Goal: Transaction & Acquisition: Obtain resource

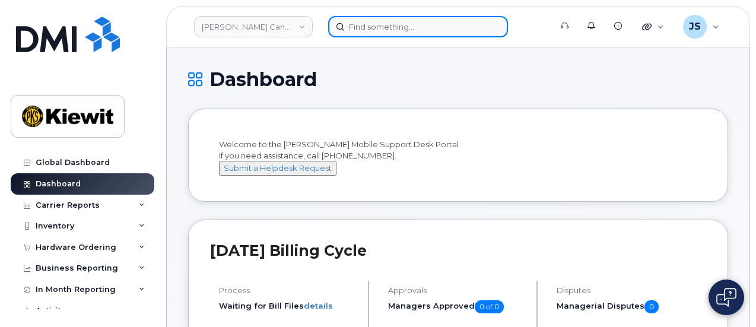
click at [359, 26] on input at bounding box center [418, 26] width 180 height 21
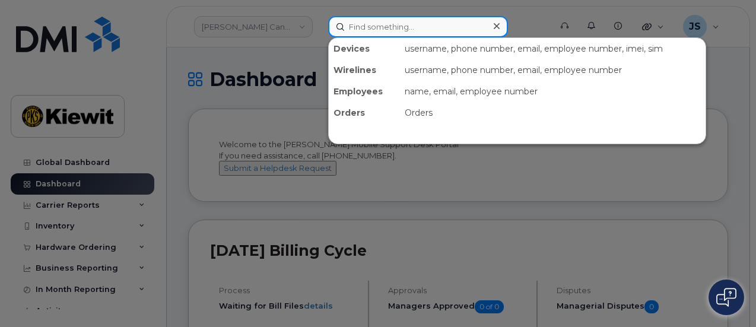
paste input "548839"
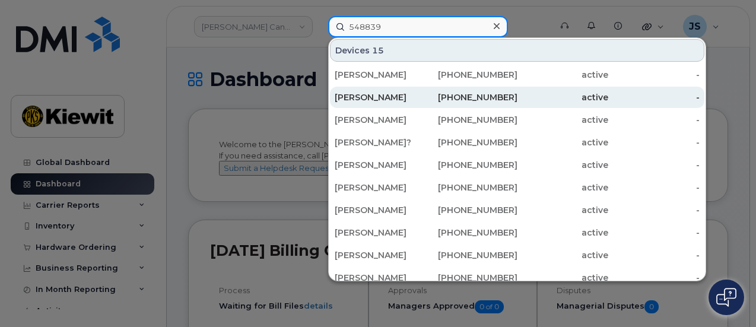
type input "548839"
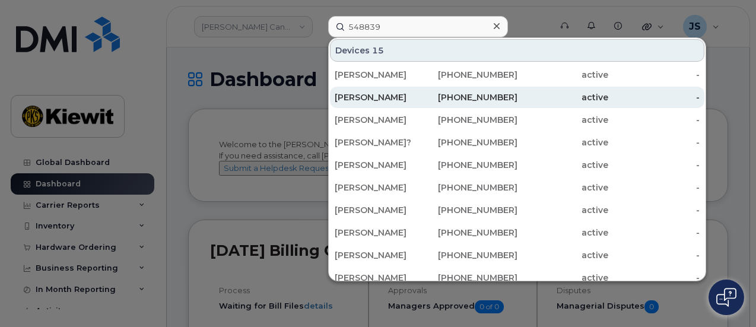
click at [393, 102] on div "[PERSON_NAME]" at bounding box center [380, 97] width 91 height 12
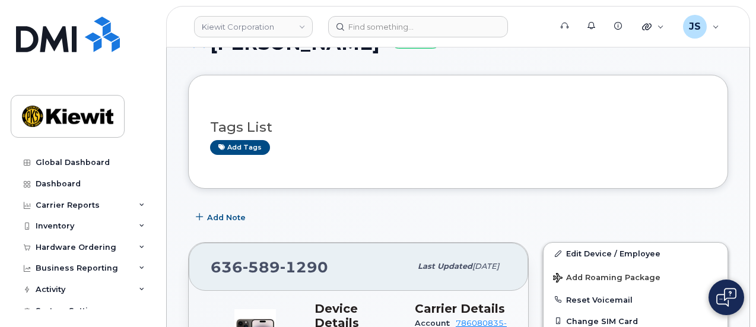
scroll to position [41, 0]
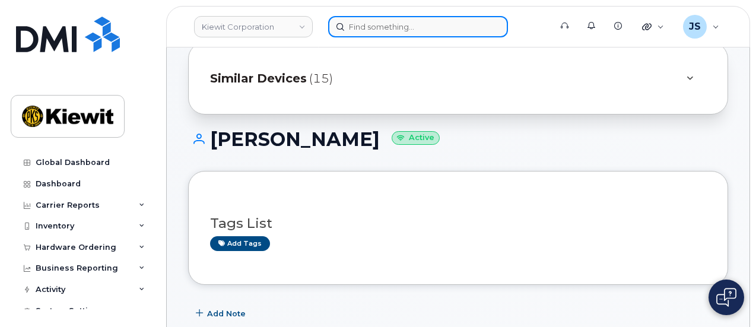
click at [383, 36] on input at bounding box center [418, 26] width 180 height 21
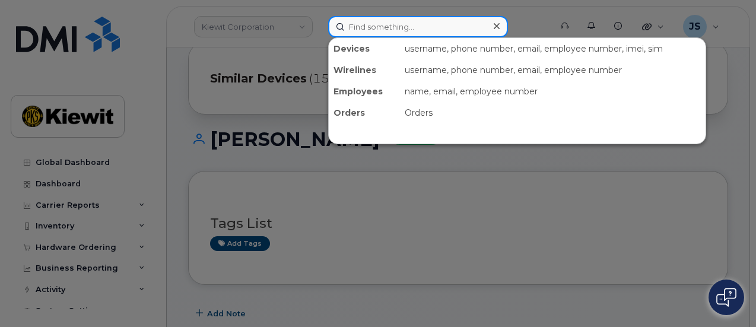
paste input "548839"
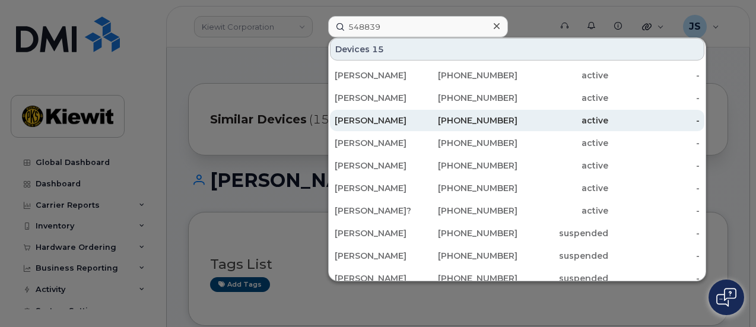
scroll to position [59, 0]
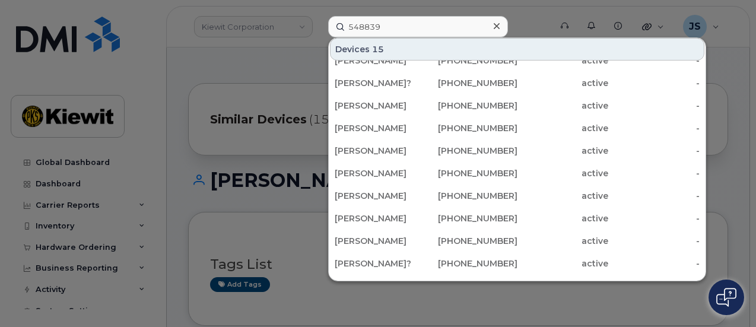
drag, startPoint x: 282, startPoint y: 50, endPoint x: 282, endPoint y: 61, distance: 10.7
click at [282, 50] on div at bounding box center [378, 163] width 756 height 327
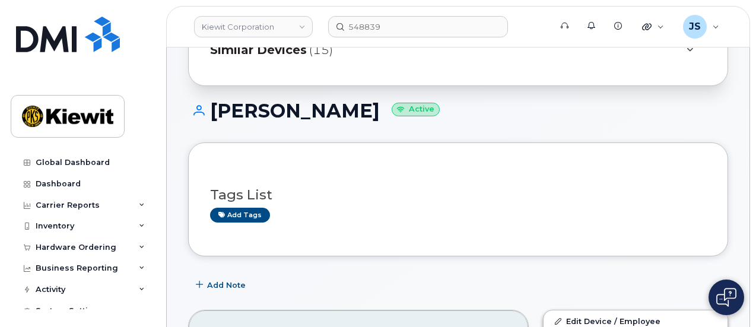
scroll to position [178, 0]
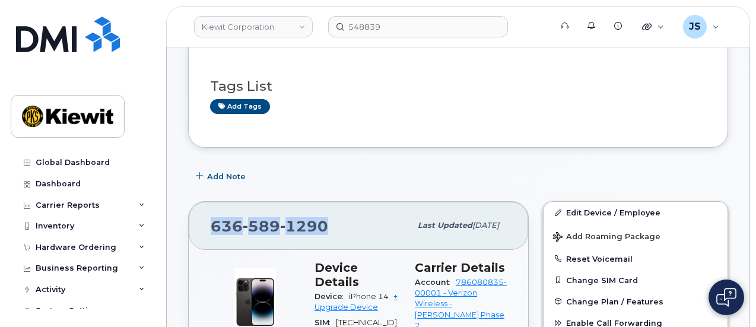
drag, startPoint x: 332, startPoint y: 219, endPoint x: 210, endPoint y: 226, distance: 122.4
click at [211, 226] on div "636 589 1290" at bounding box center [311, 225] width 200 height 25
copy span "636 589 1290"
click at [327, 235] on div "636 589 1290" at bounding box center [311, 225] width 200 height 25
drag, startPoint x: 337, startPoint y: 231, endPoint x: 209, endPoint y: 231, distance: 127.5
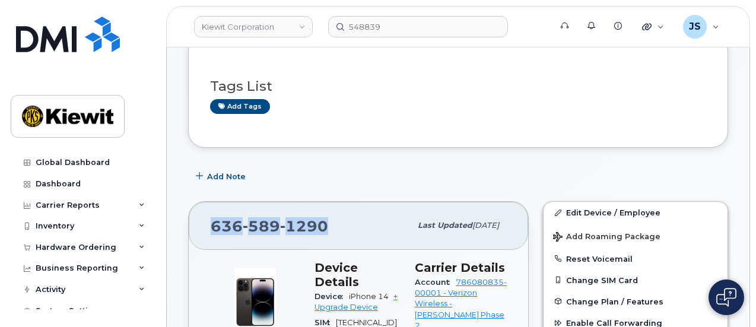
click at [209, 231] on div "636 589 1290 Last updated Jul 31, 2025" at bounding box center [358, 225] width 339 height 47
copy span "636 589 1290"
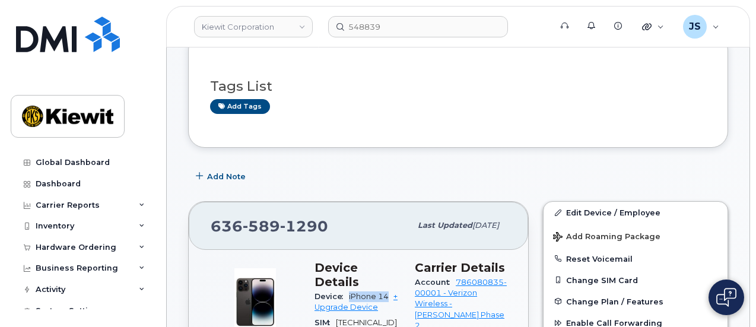
drag, startPoint x: 388, startPoint y: 284, endPoint x: 348, endPoint y: 283, distance: 40.3
click at [348, 289] on div "Device iPhone 14 + Upgrade Device" at bounding box center [357, 302] width 86 height 27
copy span "iPhone 14"
click at [311, 221] on span "1290" at bounding box center [304, 226] width 48 height 18
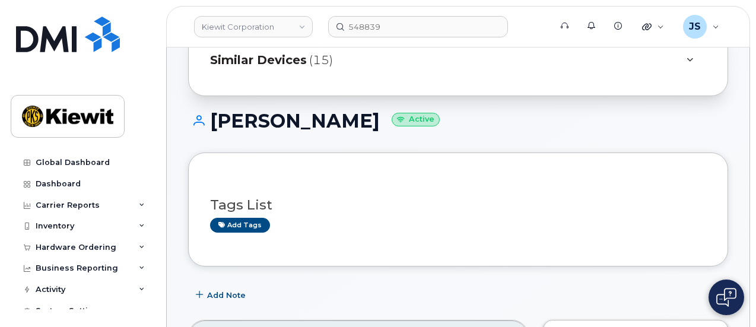
scroll to position [0, 0]
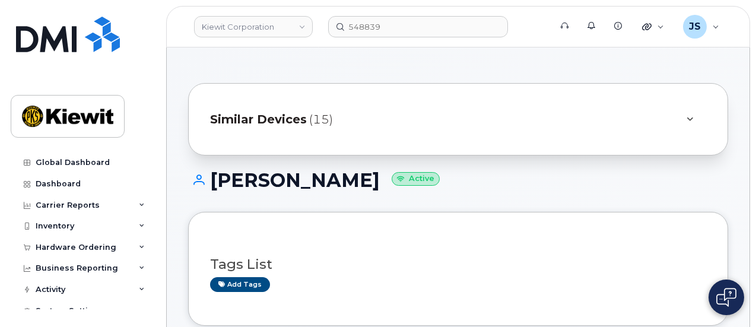
drag, startPoint x: 395, startPoint y: 177, endPoint x: 214, endPoint y: 183, distance: 181.6
click at [214, 183] on h1 "COLLIN PLOWDEN Active" at bounding box center [458, 180] width 540 height 21
copy h1 "COLLIN PLOWDEN"
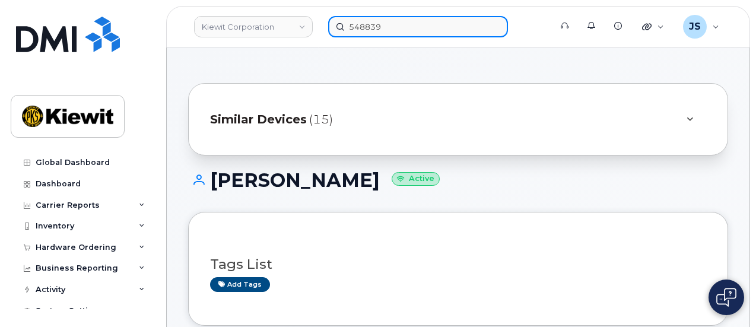
click at [384, 30] on input "548839" at bounding box center [418, 26] width 180 height 21
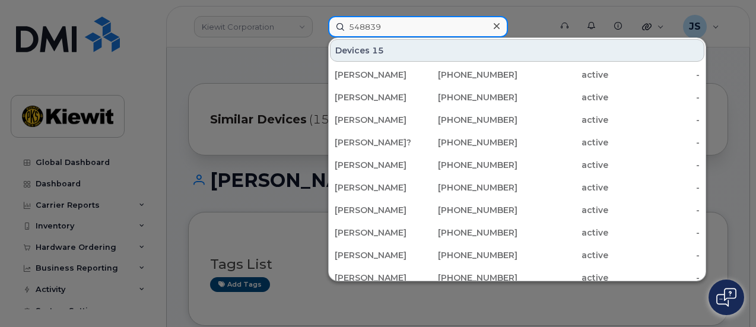
drag, startPoint x: 395, startPoint y: 26, endPoint x: 317, endPoint y: 19, distance: 78.0
click at [319, 19] on div "548839 Devices 15 EVAN RATERMANN 480-466-2601 active - COLLIN PLOWDEN 636-589-1…" at bounding box center [436, 26] width 234 height 21
paste input "COLLIN PLOWDEN"
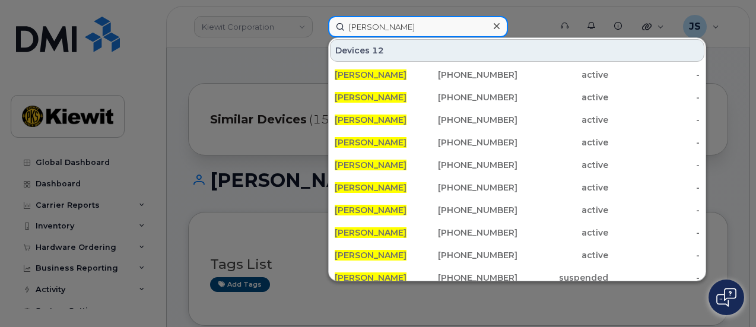
type input "COLLIN PLOWDEN"
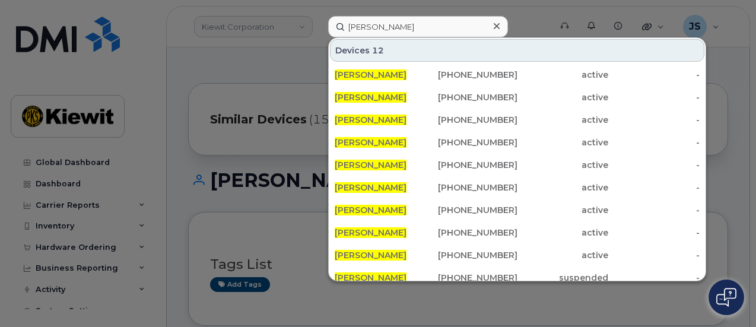
drag, startPoint x: 286, startPoint y: 62, endPoint x: 286, endPoint y: 54, distance: 7.7
click at [286, 62] on div at bounding box center [378, 163] width 756 height 327
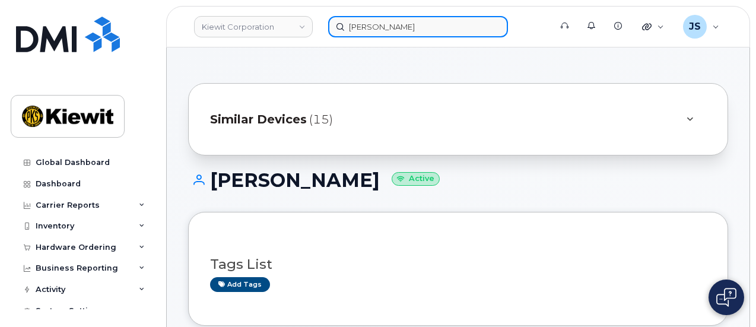
click at [405, 24] on input "[PERSON_NAME]" at bounding box center [418, 26] width 180 height 21
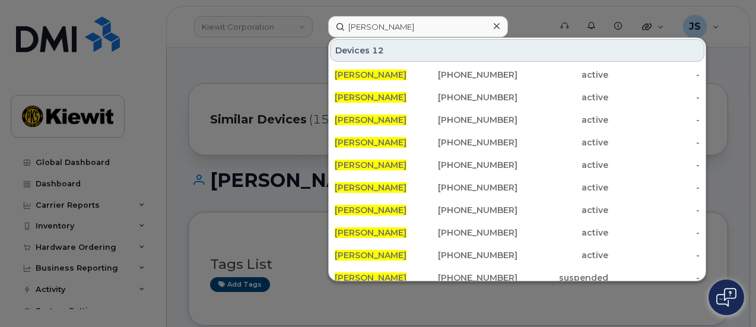
click at [254, 54] on div at bounding box center [378, 163] width 756 height 327
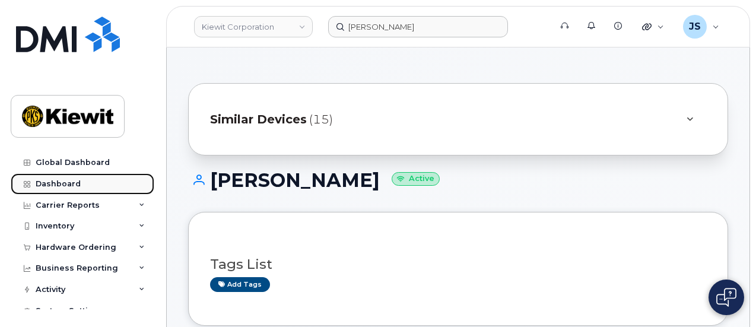
click at [74, 177] on link "Dashboard" at bounding box center [83, 183] width 144 height 21
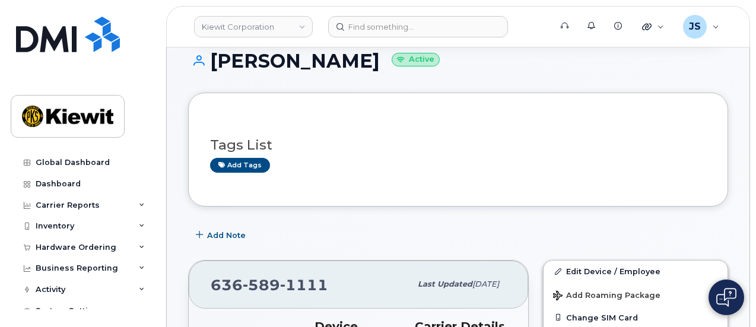
scroll to position [119, 0]
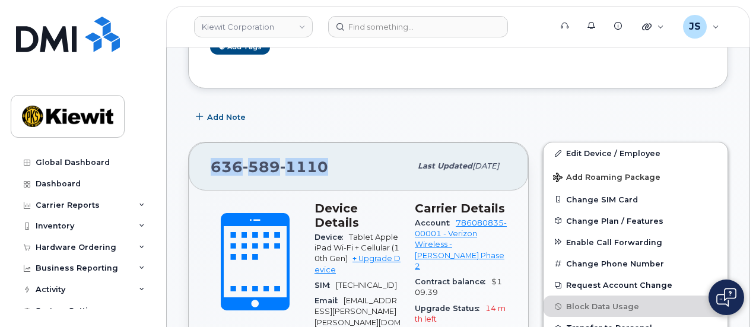
drag, startPoint x: 339, startPoint y: 165, endPoint x: 211, endPoint y: 167, distance: 128.1
click at [211, 167] on div "636 589 1110" at bounding box center [311, 166] width 200 height 25
copy span "636 589 1110"
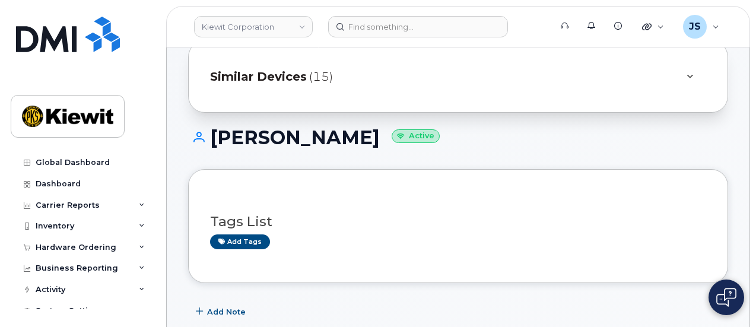
scroll to position [0, 0]
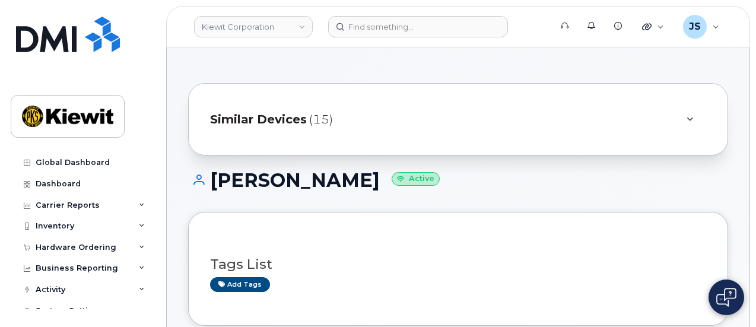
drag, startPoint x: 399, startPoint y: 173, endPoint x: 215, endPoint y: 179, distance: 183.4
click at [215, 179] on h1 "COLLIN PLOWDEN Active" at bounding box center [458, 180] width 540 height 21
copy h1 "[PERSON_NAME]"
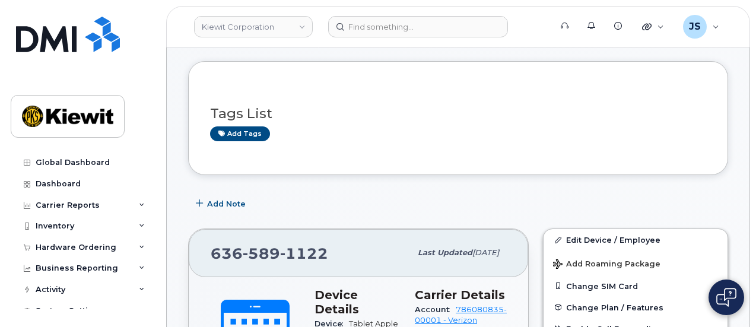
scroll to position [237, 0]
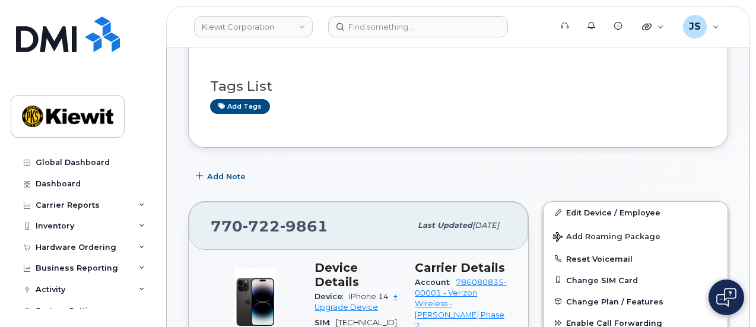
scroll to position [237, 0]
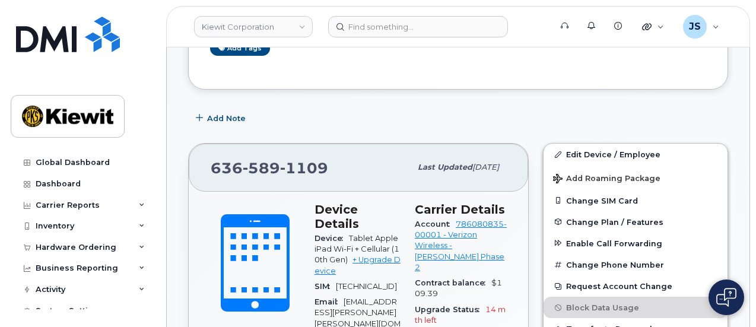
scroll to position [237, 0]
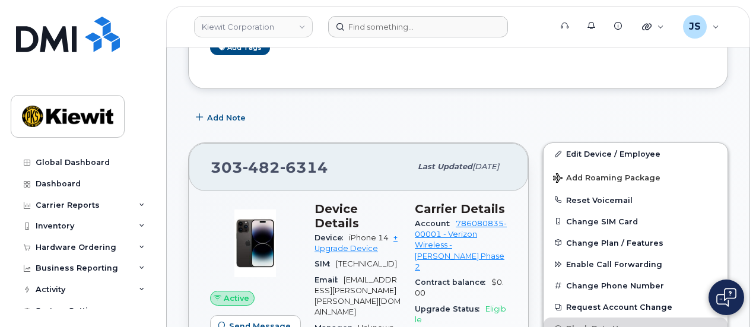
scroll to position [237, 0]
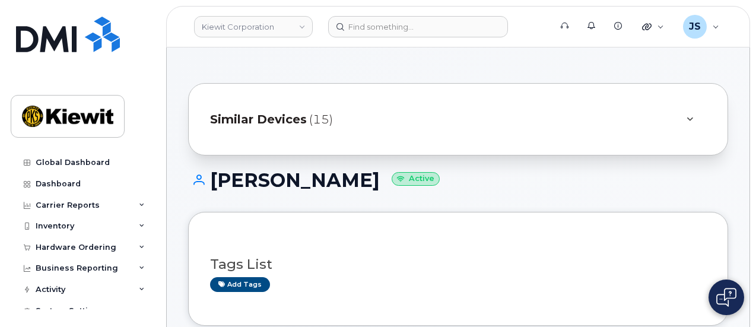
scroll to position [178, 0]
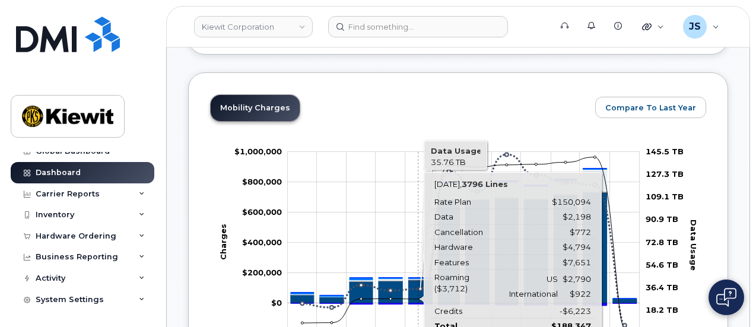
scroll to position [569, 0]
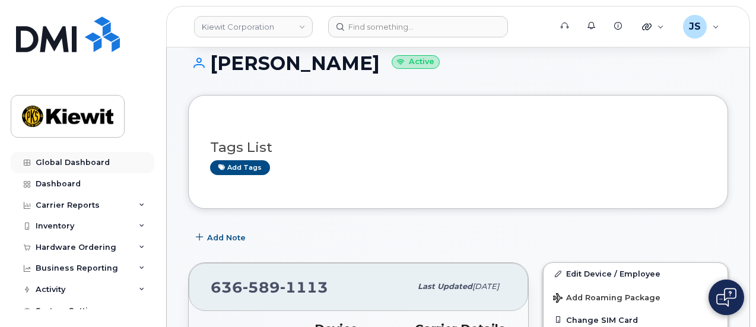
scroll to position [59, 0]
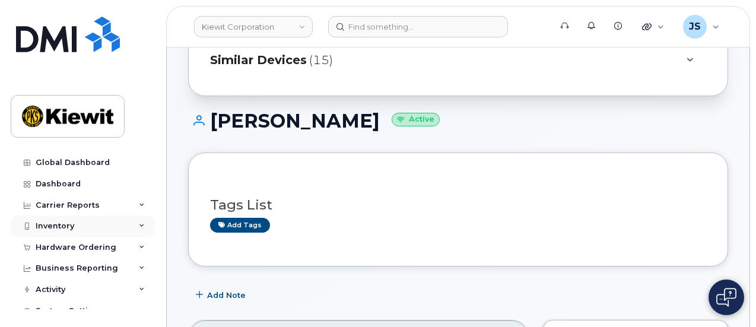
click at [61, 231] on div "Inventory" at bounding box center [83, 225] width 144 height 21
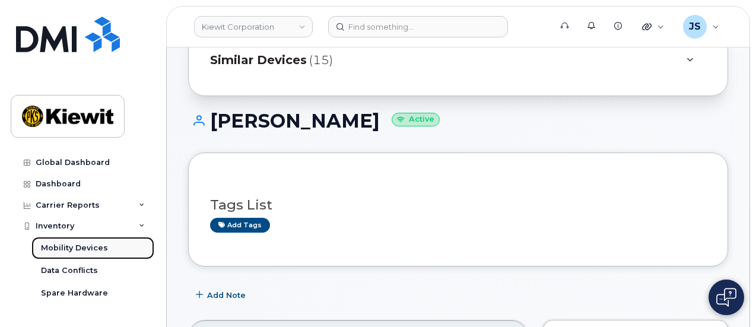
click at [68, 249] on div "Mobility Devices" at bounding box center [74, 248] width 67 height 11
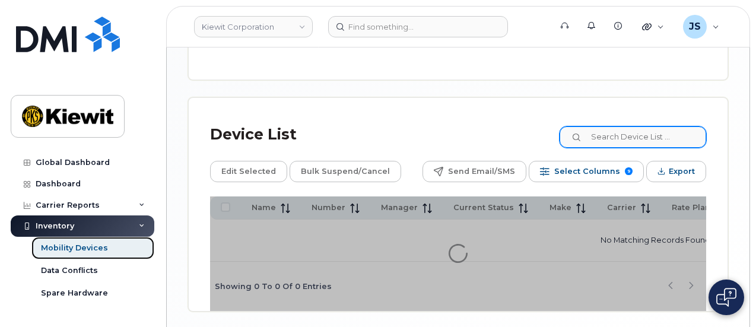
scroll to position [622, 0]
click at [633, 126] on input at bounding box center [632, 136] width 148 height 21
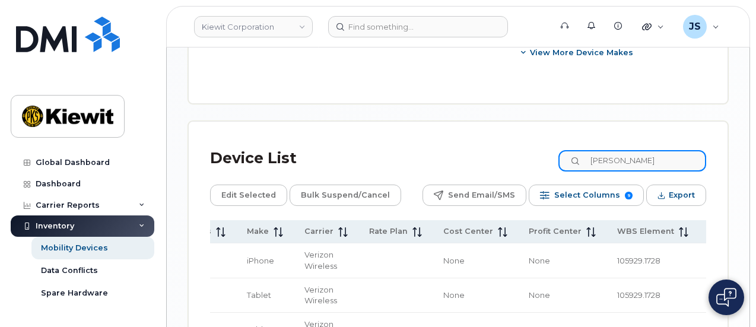
scroll to position [830, 0]
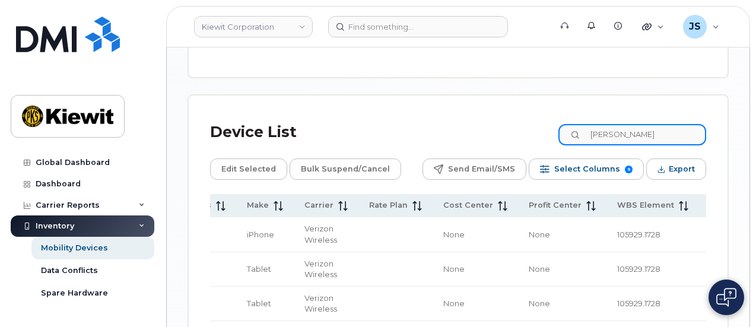
type input "[PERSON_NAME]"
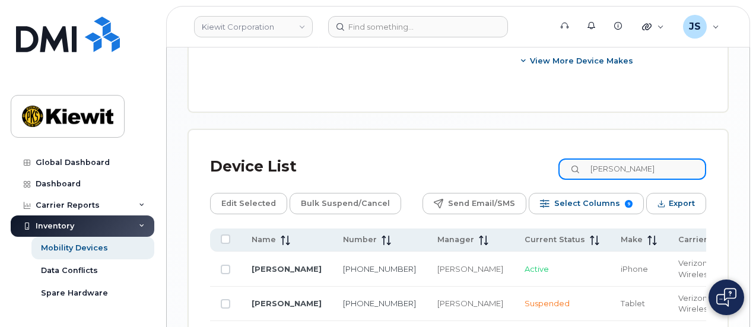
scroll to position [692, 0]
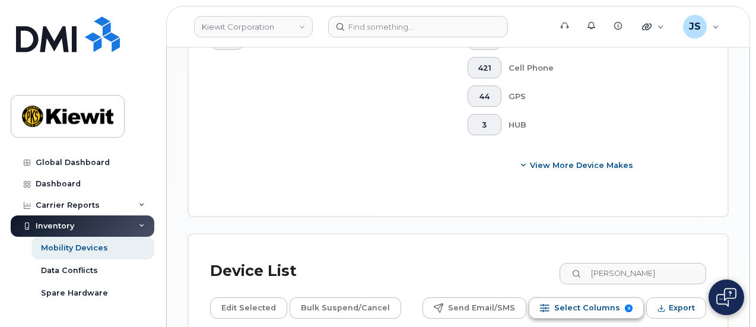
click at [568, 299] on span "Select Columns" at bounding box center [587, 308] width 66 height 18
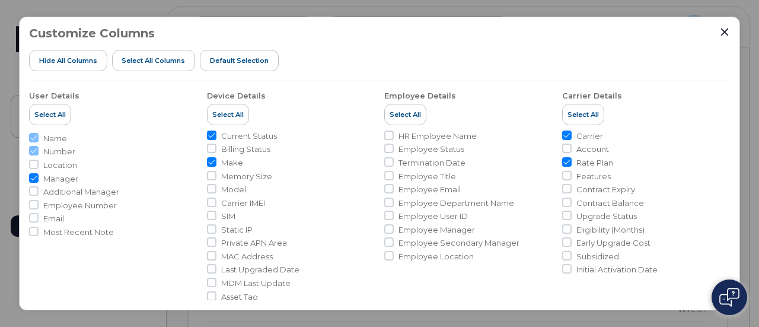
click at [437, 132] on span "HR Employee Name" at bounding box center [438, 135] width 78 height 11
click at [394, 132] on input "HR Employee Name" at bounding box center [388, 134] width 9 height 9
checkbox input "true"
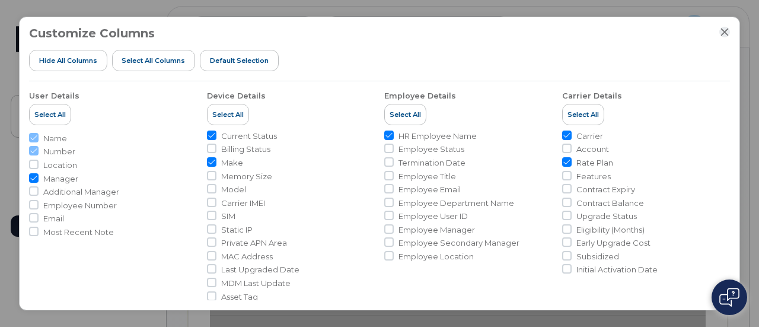
click at [727, 30] on icon "Close" at bounding box center [724, 31] width 9 height 9
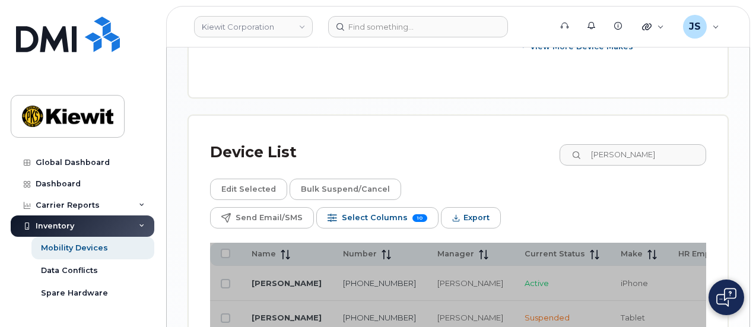
scroll to position [870, 0]
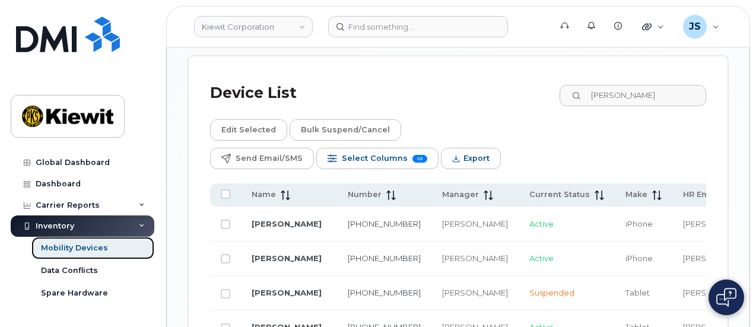
click at [61, 253] on link "Mobility Devices" at bounding box center [92, 248] width 123 height 23
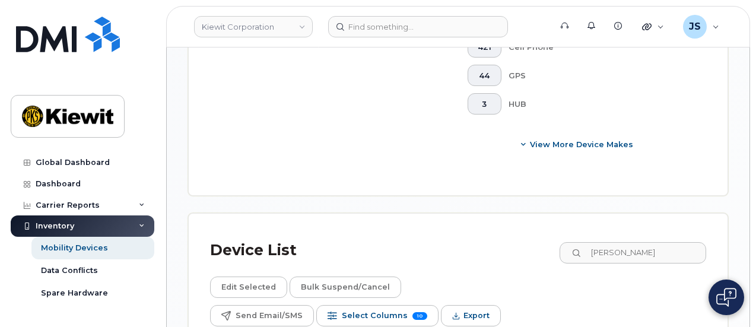
scroll to position [686, 0]
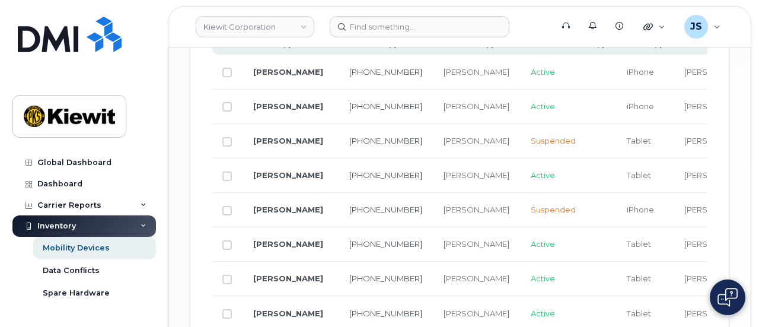
scroll to position [745, 0]
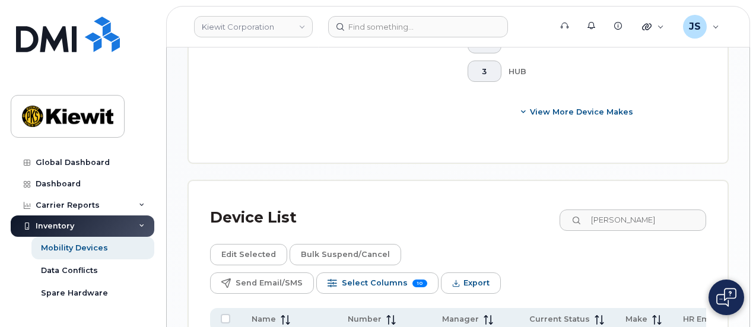
drag, startPoint x: 400, startPoint y: 114, endPoint x: 735, endPoint y: 133, distance: 335.7
click at [735, 133] on div "Mobility Devices Devices Save Report Import from CSV Export to CSV Add Device F…" at bounding box center [458, 145] width 582 height 1686
click at [489, 274] on span "Export" at bounding box center [476, 283] width 26 height 18
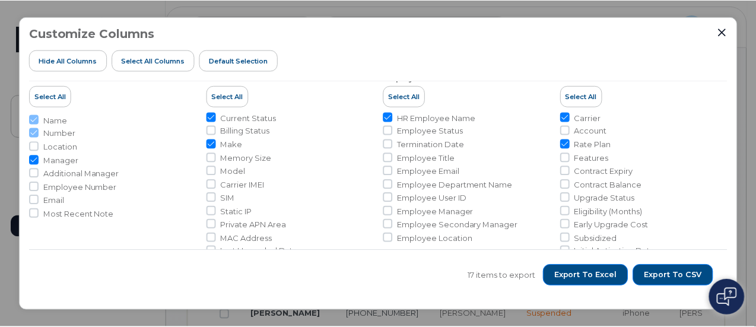
scroll to position [0, 0]
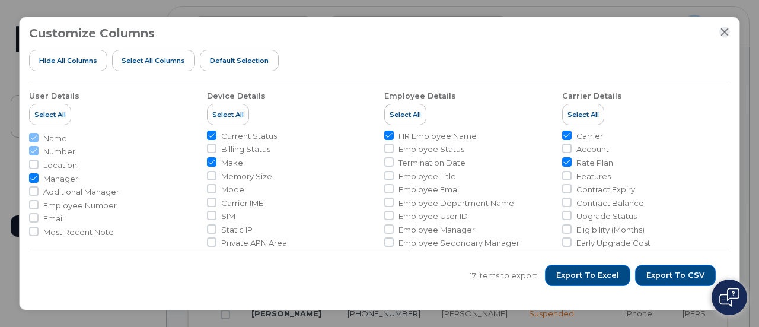
click at [727, 28] on icon "Close" at bounding box center [724, 31] width 9 height 9
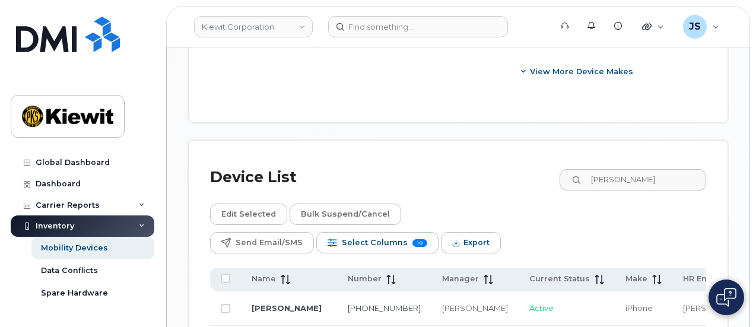
scroll to position [804, 0]
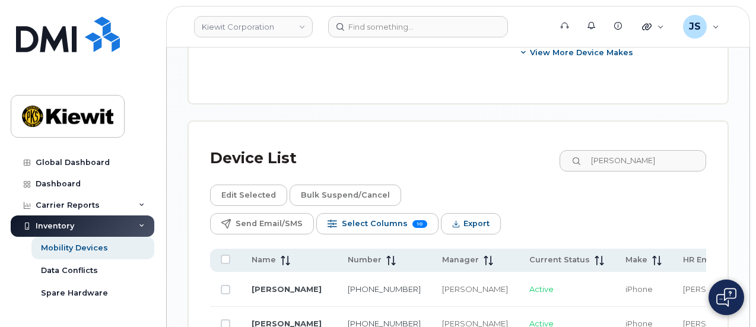
checkbox input "true"
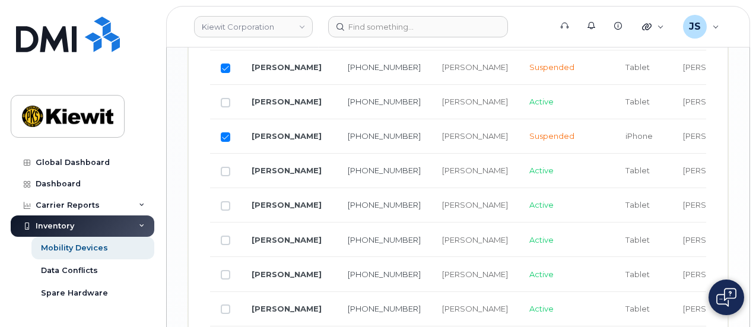
scroll to position [1160, 0]
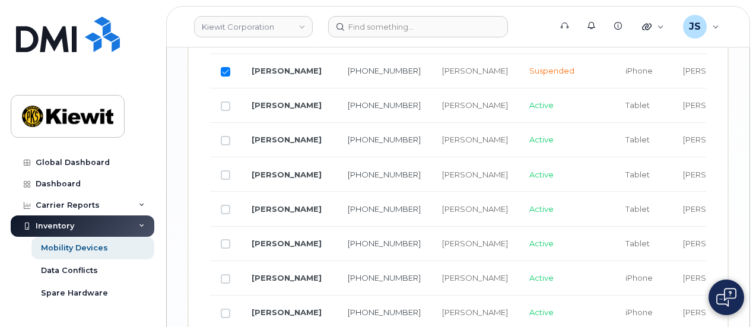
checkbox input "true"
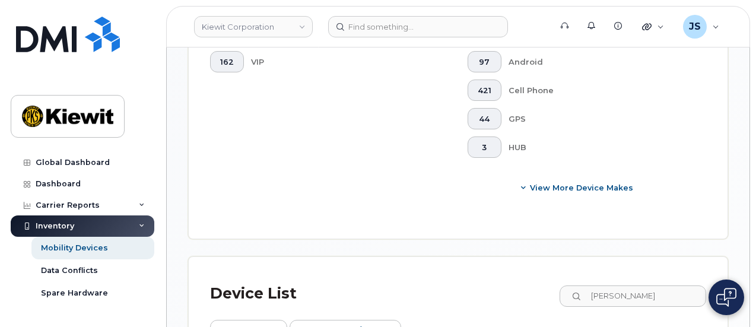
scroll to position [567, 0]
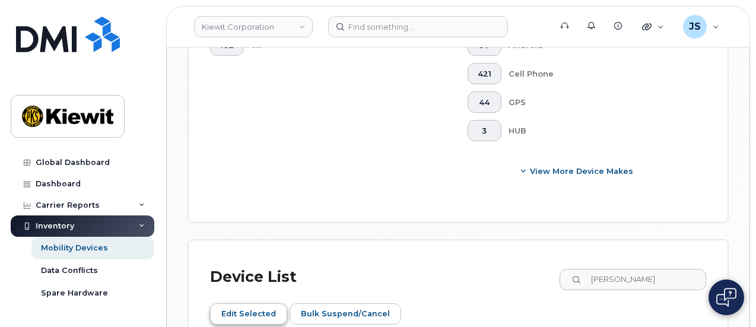
click at [235, 305] on span "Edit Selected" at bounding box center [248, 314] width 55 height 18
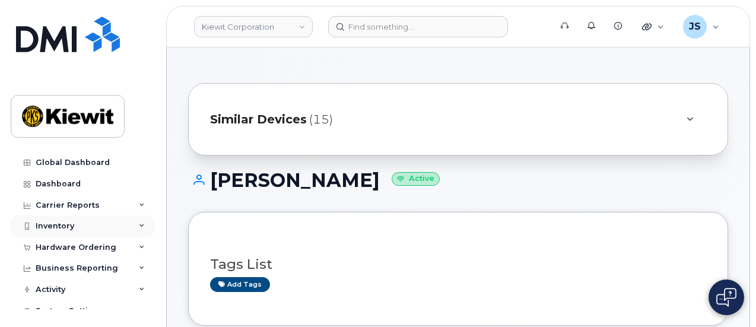
click at [102, 223] on div "Inventory" at bounding box center [83, 225] width 144 height 21
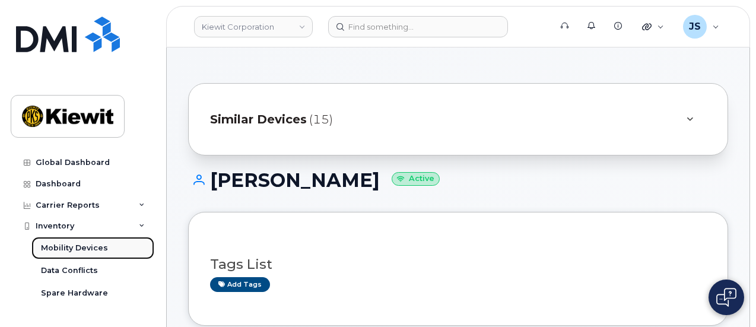
click at [83, 249] on div "Mobility Devices" at bounding box center [74, 248] width 67 height 11
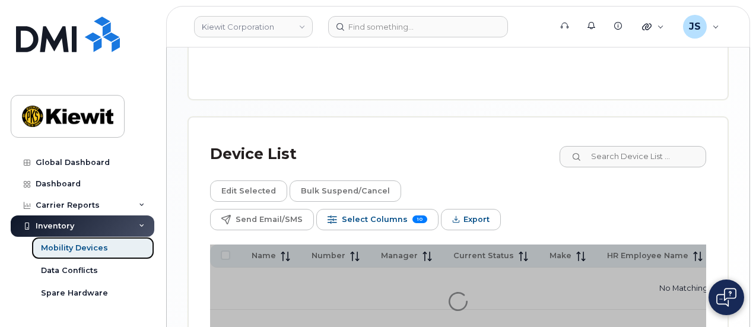
scroll to position [622, 0]
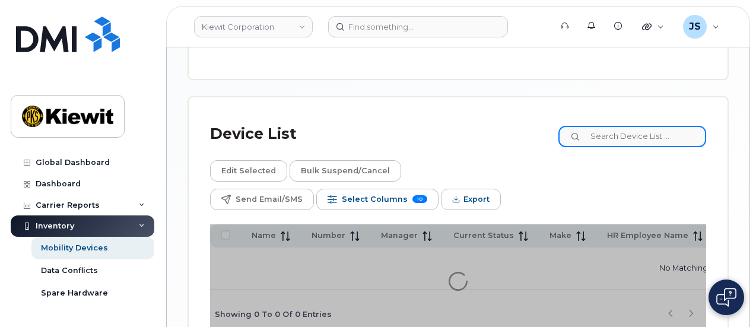
click at [660, 126] on input at bounding box center [632, 136] width 148 height 21
paste input "[PERSON_NAME]"
click at [704, 126] on input "[PERSON_NAME]" at bounding box center [632, 136] width 148 height 21
type input "[PERSON_NAME]"
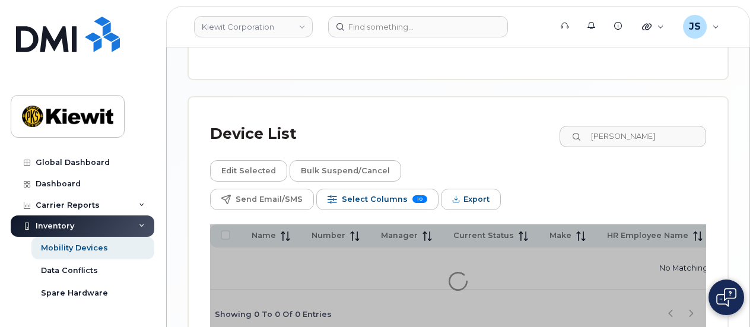
click at [459, 119] on div "Device List COLLIN PLOWDEN" at bounding box center [458, 134] width 496 height 31
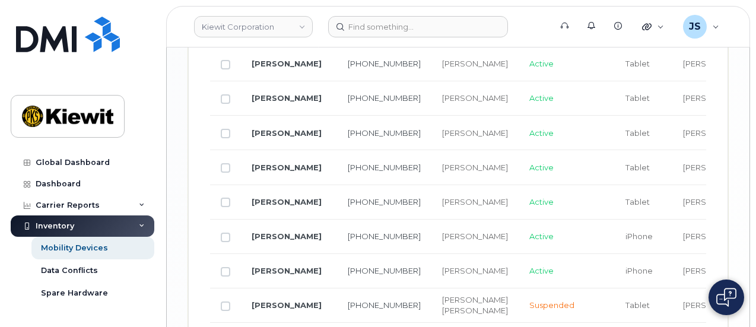
scroll to position [1220, 0]
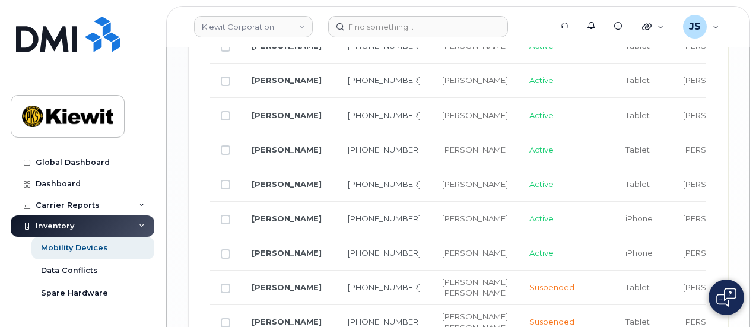
click at [524, 270] on td "Suspended" at bounding box center [566, 287] width 96 height 34
click at [672, 305] on td "[PERSON_NAME]" at bounding box center [730, 322] width 117 height 34
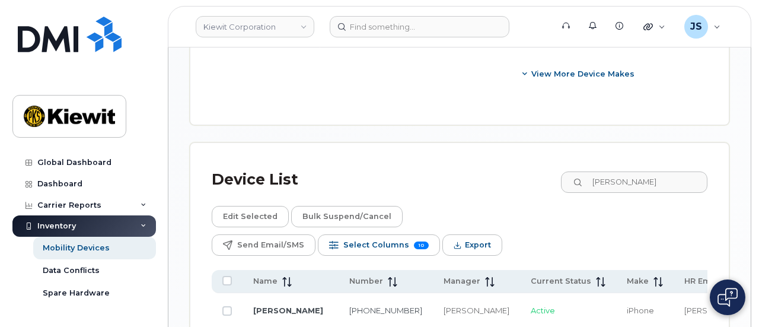
scroll to position [745, 0]
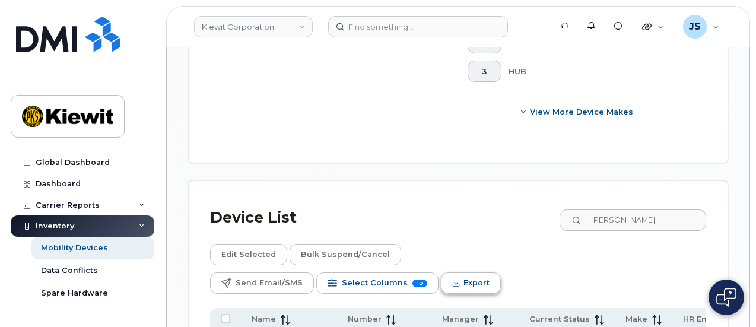
click at [489, 274] on span "Export" at bounding box center [476, 283] width 26 height 18
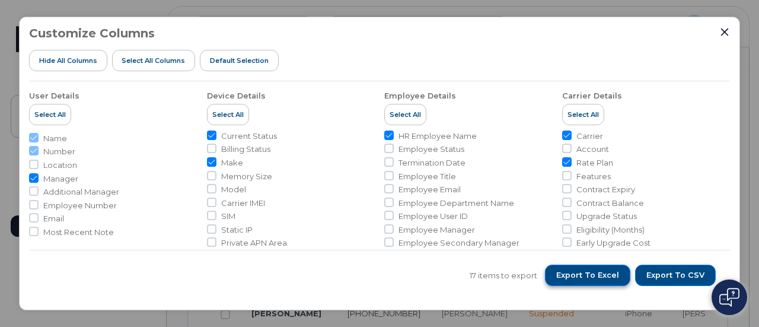
click at [587, 276] on span "Export to Excel" at bounding box center [587, 275] width 63 height 11
